Goal: Transaction & Acquisition: Subscribe to service/newsletter

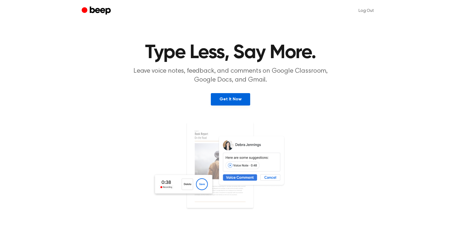
click at [240, 99] on link "Get It Now" at bounding box center [230, 99] width 39 height 12
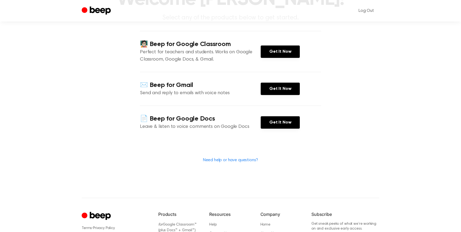
scroll to position [54, 0]
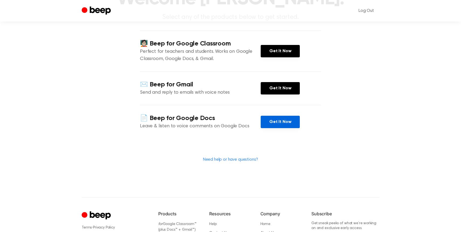
click at [282, 124] on link "Get It Now" at bounding box center [280, 122] width 39 height 12
